Goal: Transaction & Acquisition: Book appointment/travel/reservation

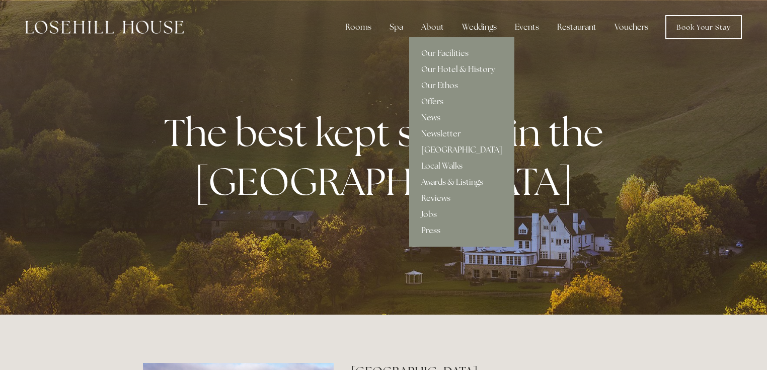
click at [431, 68] on link "Our Hotel & History" at bounding box center [461, 69] width 105 height 16
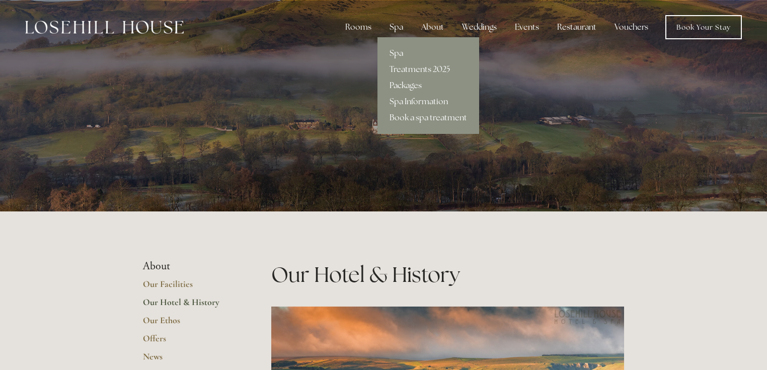
click at [396, 83] on link "Packages" at bounding box center [429, 86] width 102 height 16
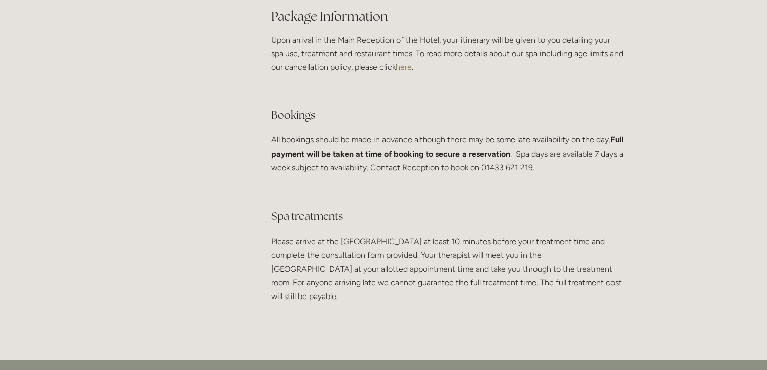
scroll to position [1772, 0]
